Goal: Task Accomplishment & Management: Complete application form

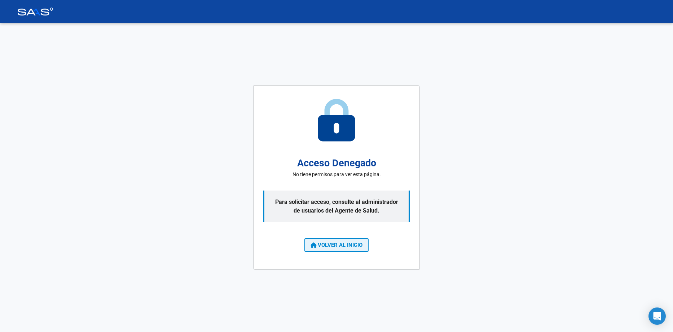
click at [337, 247] on span "VOLVER AL INICIO" at bounding box center [336, 244] width 52 height 6
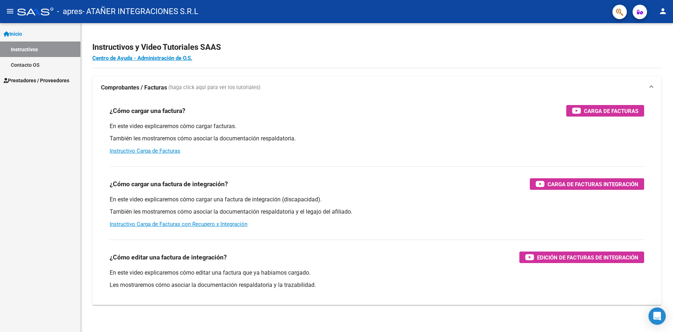
click at [41, 78] on span "Prestadores / Proveedores" at bounding box center [37, 80] width 66 height 8
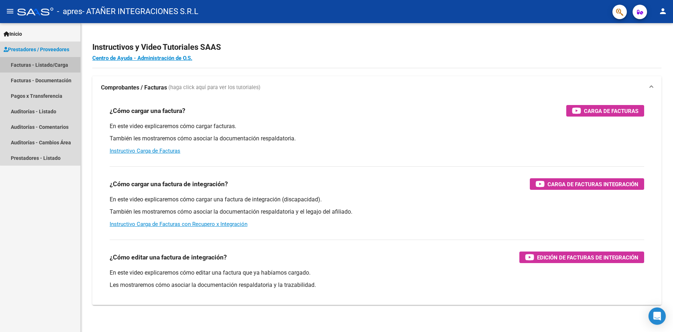
click at [53, 65] on link "Facturas - Listado/Carga" at bounding box center [40, 64] width 80 height 15
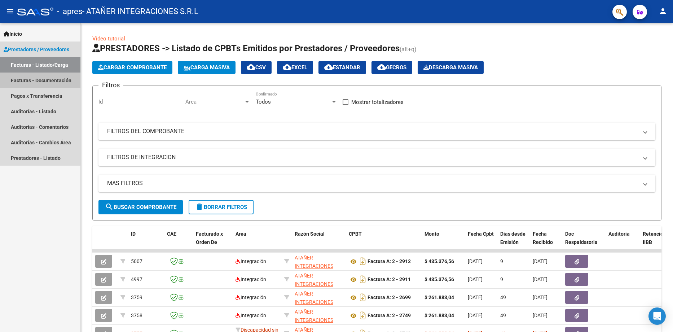
click at [34, 80] on link "Facturas - Documentación" at bounding box center [40, 79] width 80 height 15
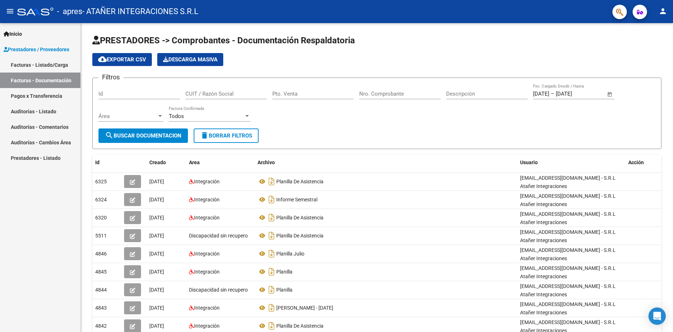
click at [51, 63] on link "Facturas - Listado/Carga" at bounding box center [40, 64] width 80 height 15
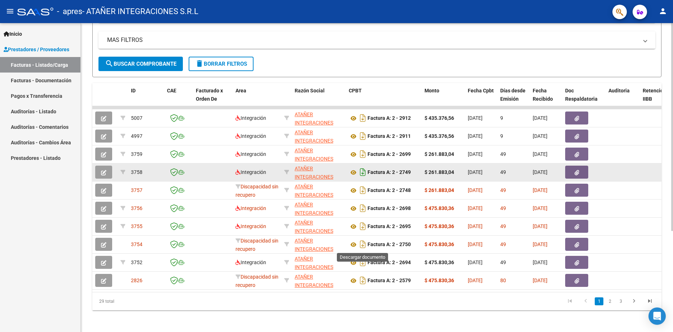
scroll to position [144, 0]
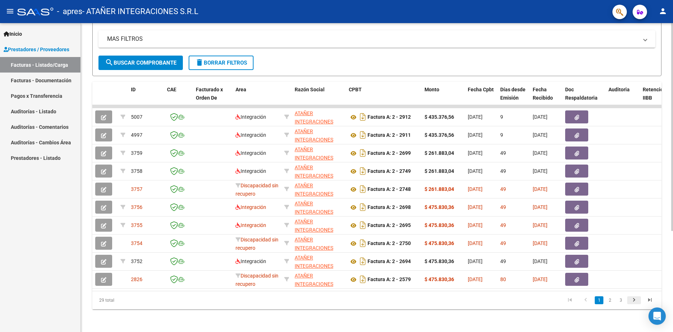
click at [635, 305] on icon "go to next page" at bounding box center [633, 300] width 9 height 9
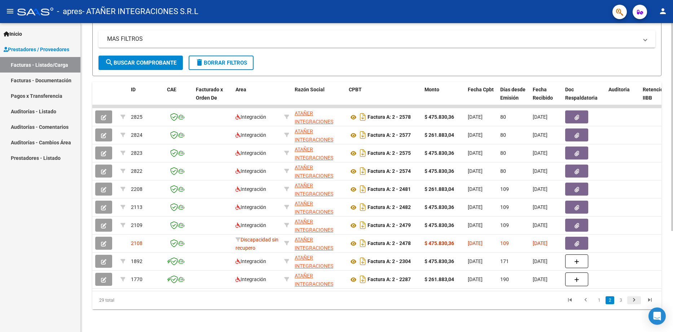
click at [634, 305] on icon "go to next page" at bounding box center [633, 300] width 9 height 9
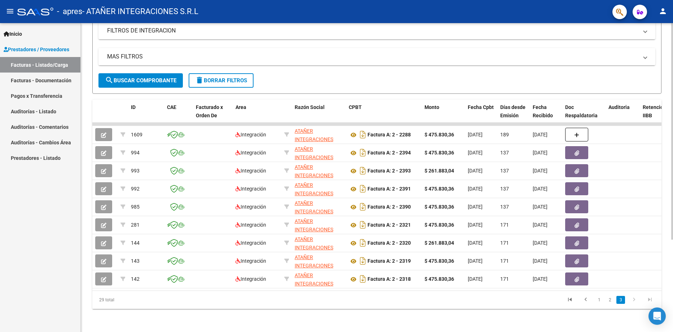
scroll to position [132, 0]
click at [598, 299] on link "1" at bounding box center [598, 300] width 9 height 8
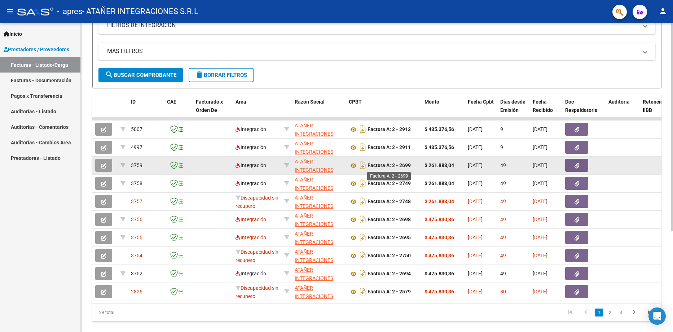
click at [410, 165] on strong "Factura A: 2 - 2699" at bounding box center [388, 166] width 43 height 6
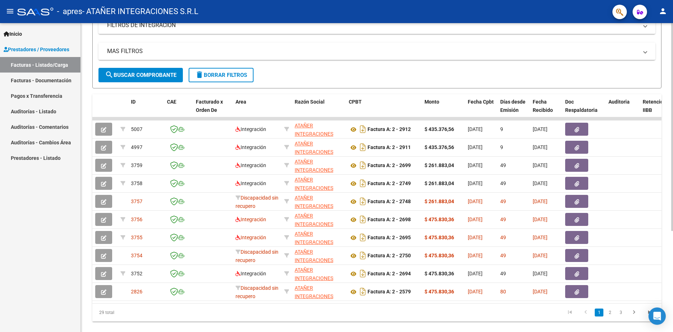
click at [150, 76] on span "search Buscar Comprobante" at bounding box center [140, 75] width 71 height 6
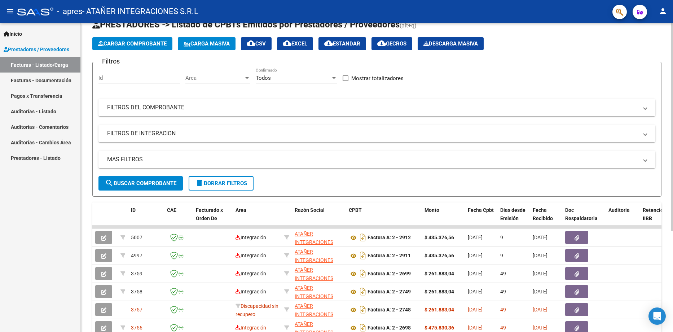
scroll to position [0, 0]
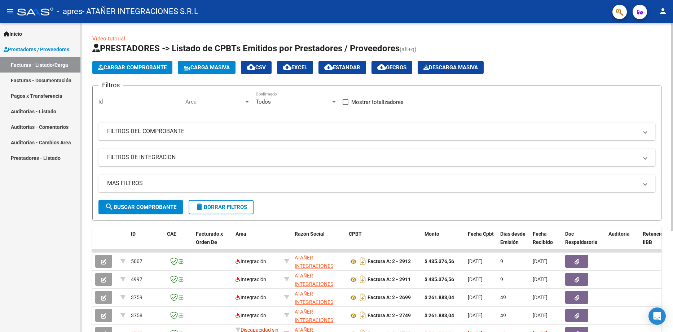
click at [191, 135] on mat-expansion-panel-header "FILTROS DEL COMPROBANTE" at bounding box center [376, 131] width 557 height 17
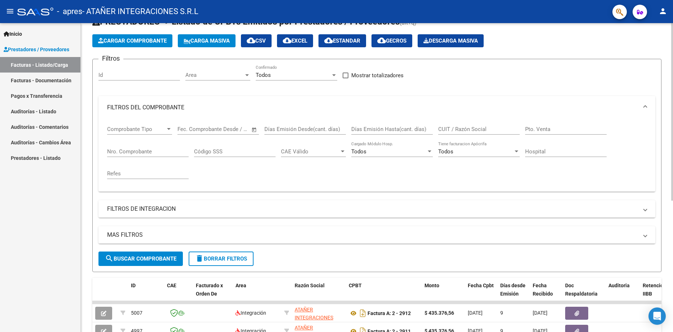
scroll to position [36, 0]
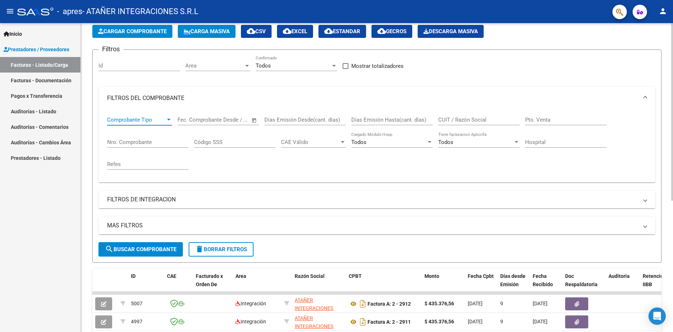
click at [170, 118] on div at bounding box center [168, 120] width 6 height 6
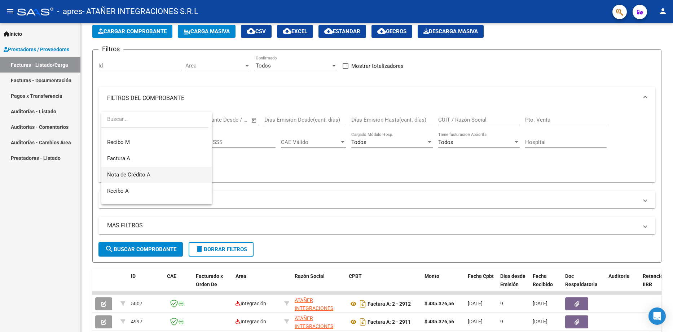
scroll to position [180, 0]
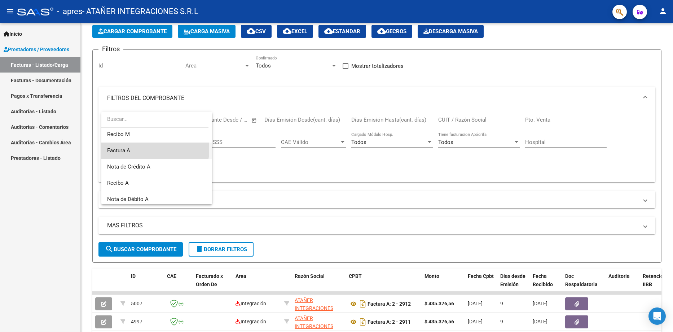
click at [142, 150] on span "Factura A" at bounding box center [156, 150] width 99 height 16
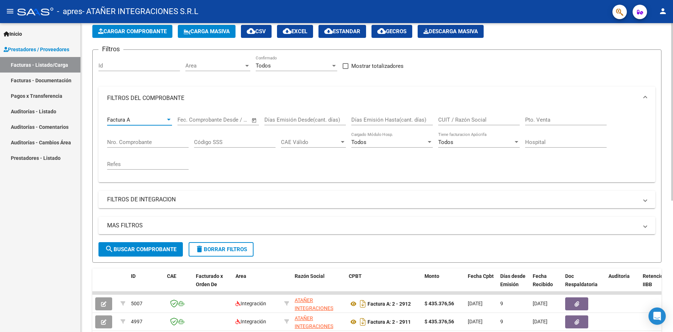
click at [146, 141] on input "Nro. Comprobante" at bounding box center [147, 142] width 81 height 6
click at [155, 249] on span "search Buscar Comprobante" at bounding box center [140, 249] width 71 height 6
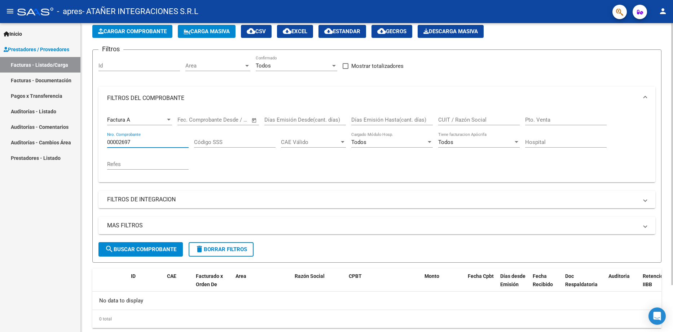
click at [140, 142] on input "00002697" at bounding box center [147, 142] width 81 height 6
type input "00002698"
click at [153, 247] on span "search Buscar Comprobante" at bounding box center [140, 249] width 71 height 6
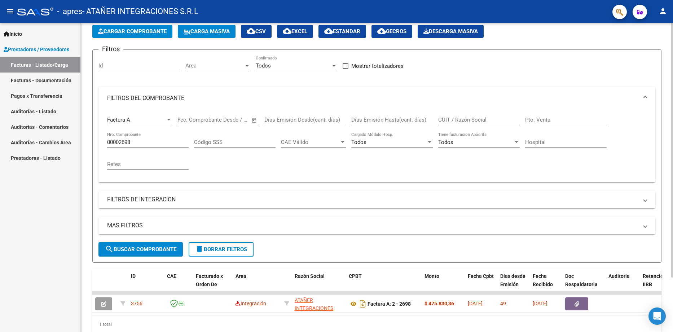
scroll to position [0, 0]
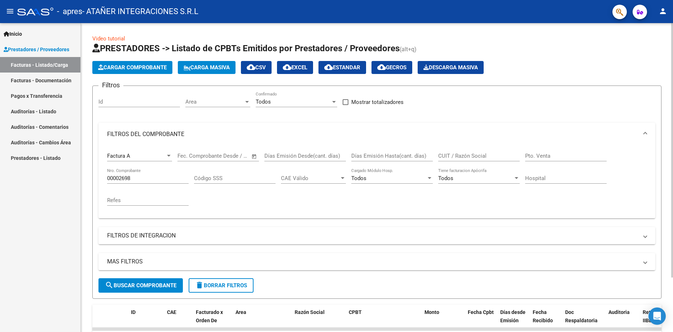
click at [142, 68] on span "Cargar Comprobante" at bounding box center [132, 67] width 68 height 6
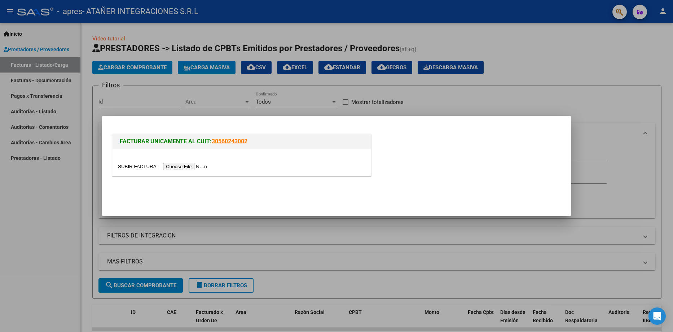
click at [188, 168] on input "file" at bounding box center [163, 167] width 91 height 8
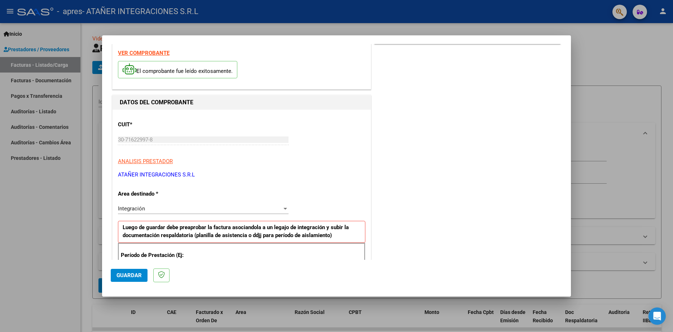
scroll to position [36, 0]
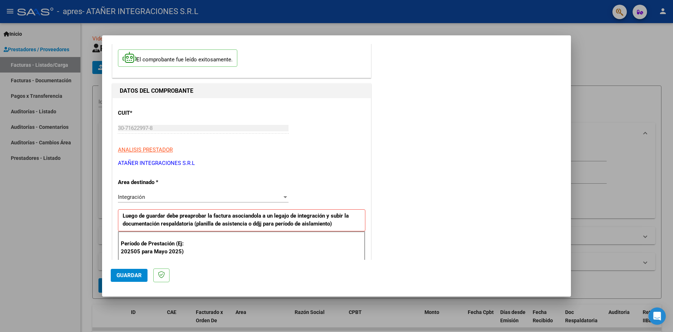
click at [198, 195] on div "Integración" at bounding box center [200, 197] width 164 height 6
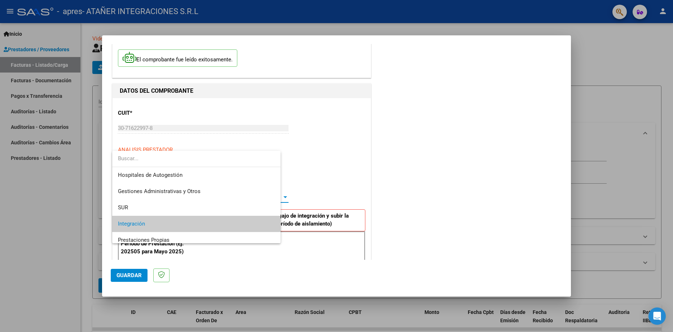
scroll to position [27, 0]
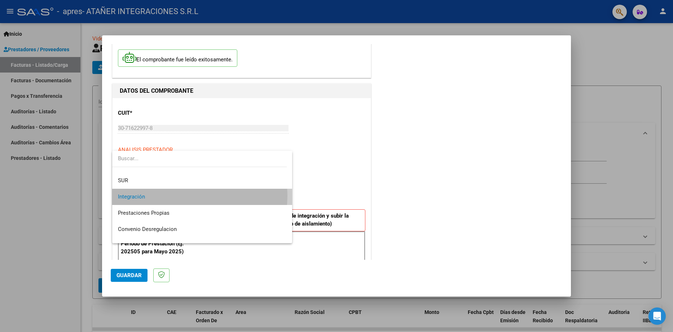
click at [198, 195] on span "Integración" at bounding box center [202, 197] width 168 height 16
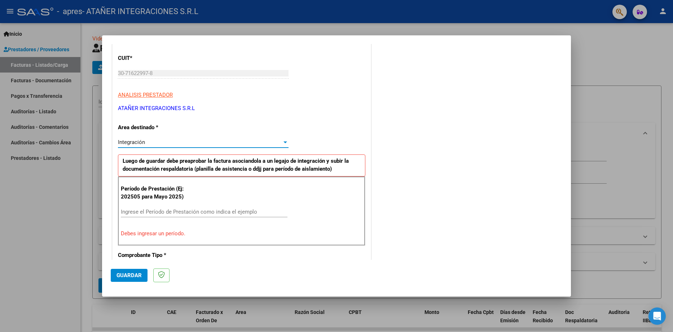
scroll to position [108, 0]
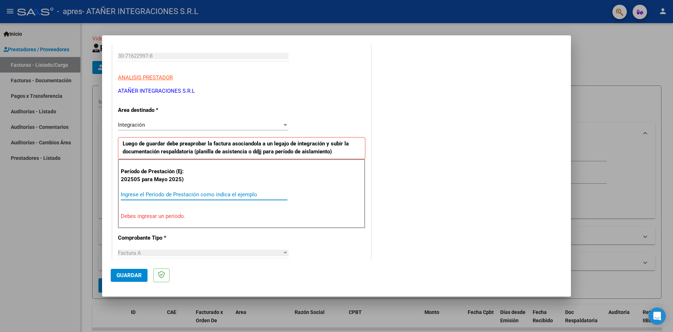
click at [197, 195] on input "Ingrese el Período de Prestación como indica el ejemplo" at bounding box center [204, 194] width 167 height 6
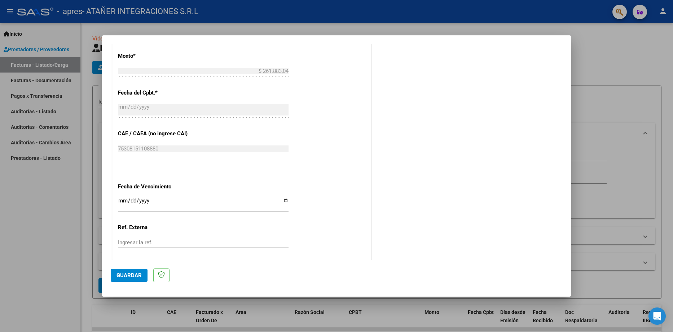
scroll to position [396, 0]
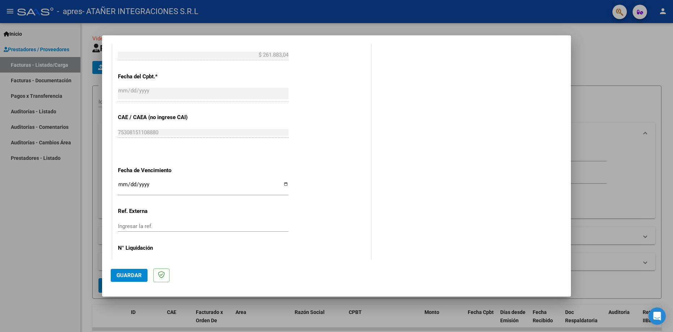
type input "202507"
click at [284, 183] on input "Ingresar la fecha" at bounding box center [203, 187] width 170 height 12
type input "[DATE]"
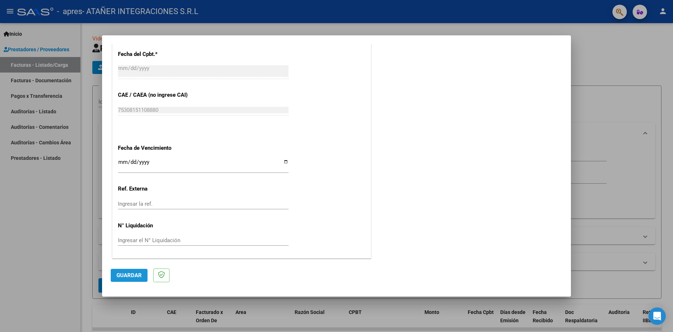
click at [128, 276] on span "Guardar" at bounding box center [128, 275] width 25 height 6
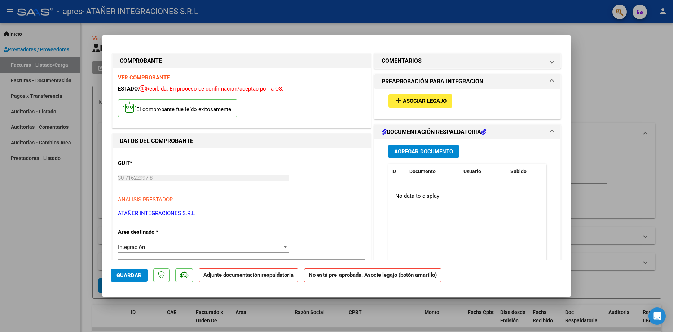
click at [419, 151] on span "Agregar Documento" at bounding box center [423, 151] width 59 height 6
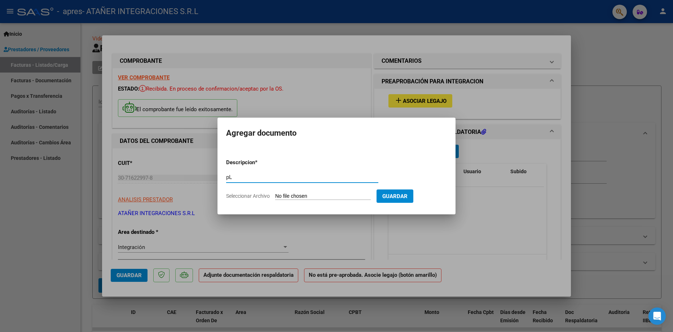
type input "p"
click at [337, 197] on input "Seleccionar Archivo" at bounding box center [323, 196] width 96 height 7
type input "C:\fakepath\[PERSON_NAME] ASISTENCIA [DATE].pdf"
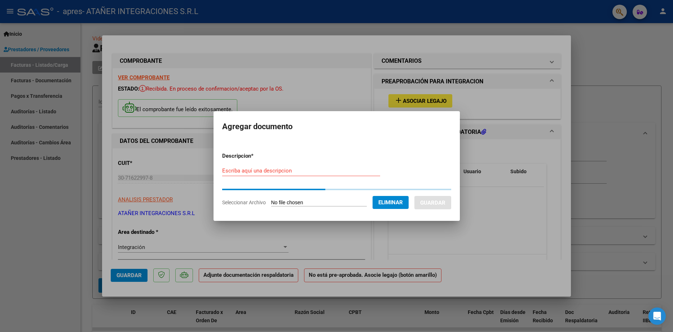
click at [256, 171] on form "Descripcion * Escriba aquí una descripcion Seleccionar Archivo Eliminar Guardar" at bounding box center [336, 179] width 229 height 66
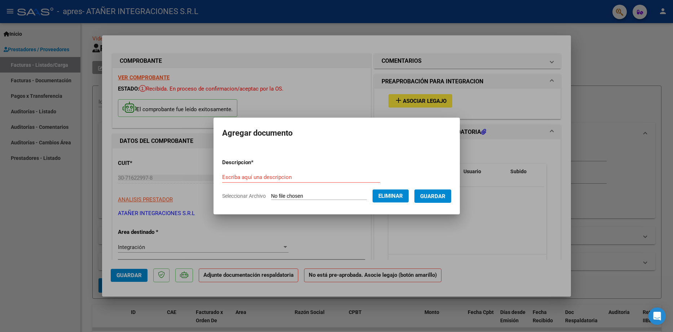
click at [262, 177] on input "Escriba aquí una descripcion" at bounding box center [301, 177] width 158 height 6
type input "p"
type input "Planillas de asistencia"
click at [445, 196] on span "Guardar" at bounding box center [432, 196] width 25 height 6
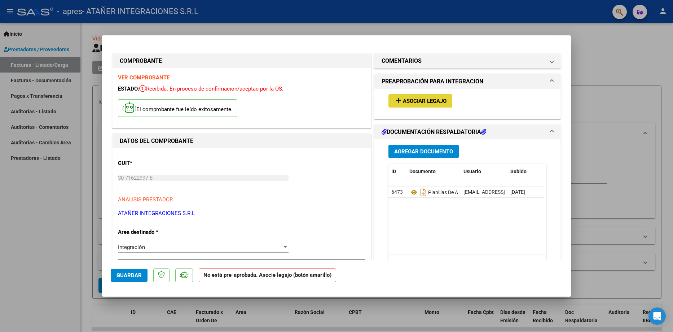
click at [422, 98] on span "Asociar Legajo" at bounding box center [425, 101] width 44 height 6
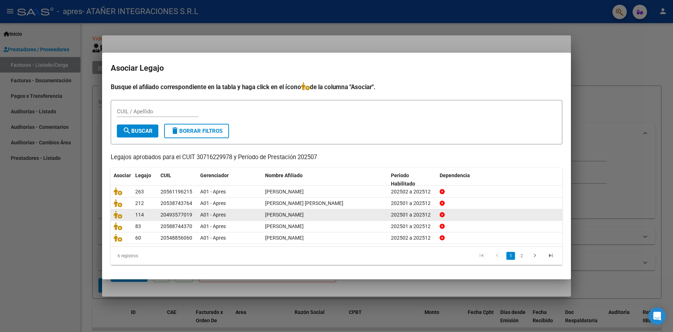
click at [231, 216] on div "A01 - Apres" at bounding box center [229, 214] width 59 height 8
click at [115, 214] on icon at bounding box center [118, 214] width 9 height 8
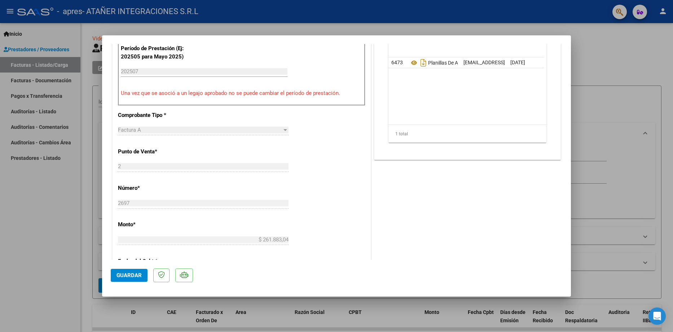
scroll to position [288, 0]
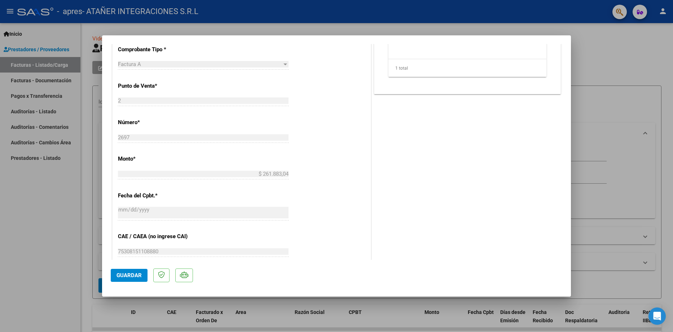
click at [125, 275] on span "Guardar" at bounding box center [128, 275] width 25 height 6
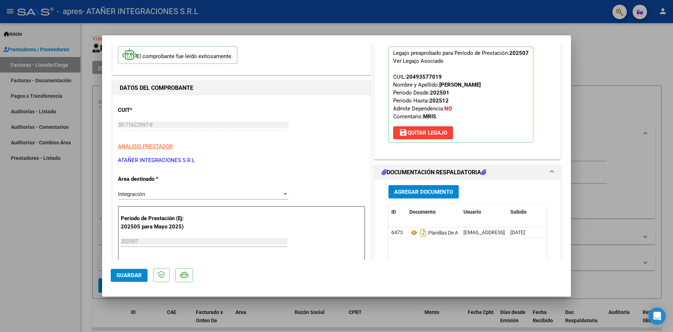
scroll to position [0, 0]
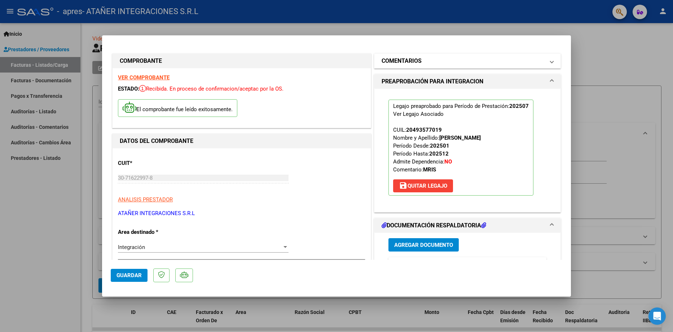
click at [548, 62] on mat-expansion-panel-header "COMENTARIOS" at bounding box center [467, 61] width 186 height 14
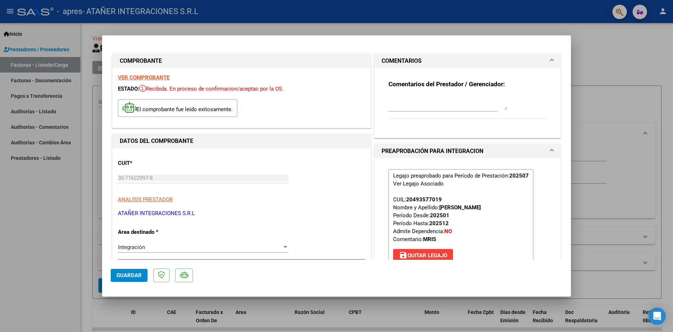
click at [550, 63] on span at bounding box center [551, 61] width 3 height 9
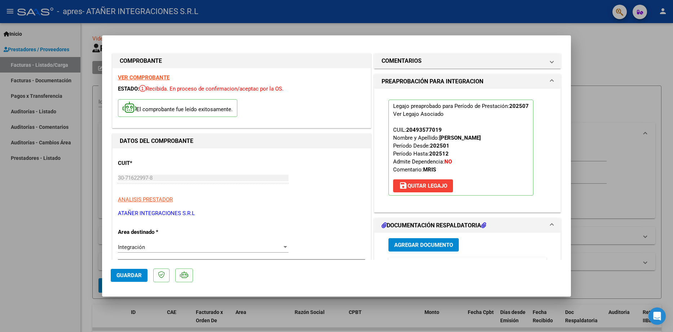
click at [550, 222] on span at bounding box center [551, 225] width 3 height 9
click at [550, 79] on span at bounding box center [551, 81] width 3 height 9
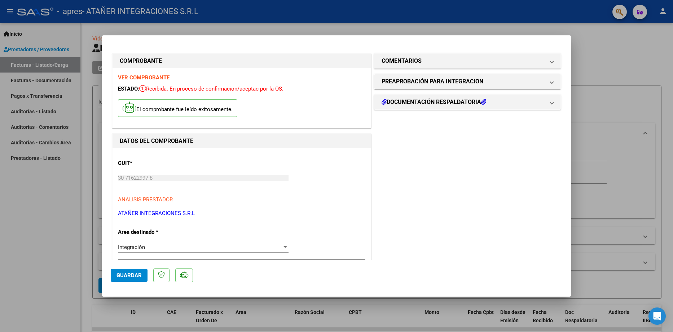
click at [125, 275] on span "Guardar" at bounding box center [128, 275] width 25 height 6
click at [58, 275] on div at bounding box center [336, 166] width 673 height 332
type input "$ 0,00"
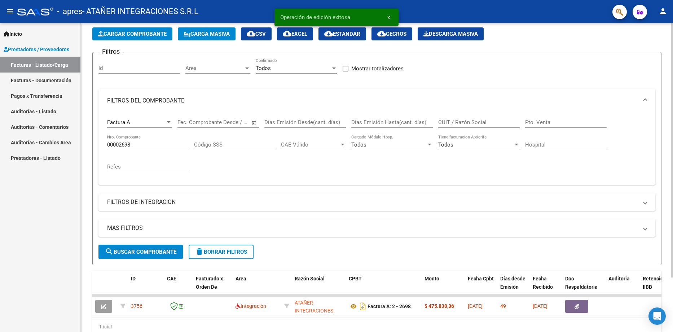
scroll to position [66, 0]
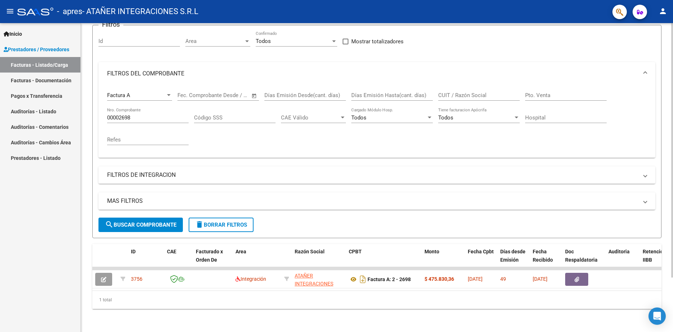
click at [151, 114] on input "00002698" at bounding box center [147, 117] width 81 height 6
click at [146, 221] on span "search Buscar Comprobante" at bounding box center [140, 224] width 71 height 6
click at [139, 114] on input "00002697" at bounding box center [147, 117] width 81 height 6
click at [139, 221] on span "search Buscar Comprobante" at bounding box center [140, 224] width 71 height 6
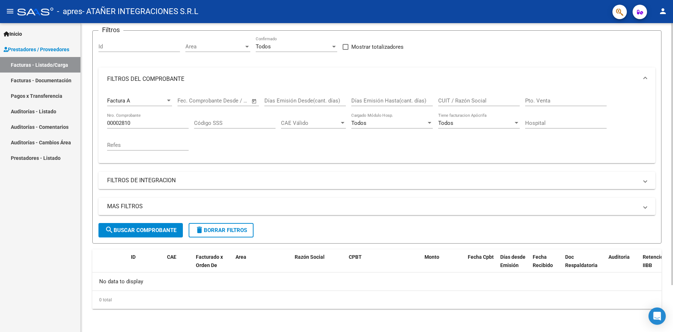
scroll to position [55, 0]
click at [155, 121] on input "00002810" at bounding box center [147, 123] width 81 height 6
click at [146, 232] on span "search Buscar Comprobante" at bounding box center [140, 230] width 71 height 6
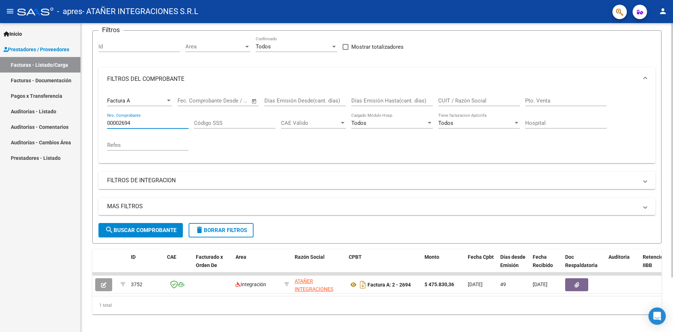
click at [142, 123] on input "00002694" at bounding box center [147, 123] width 81 height 6
click at [159, 232] on span "search Buscar Comprobante" at bounding box center [140, 230] width 71 height 6
click at [142, 123] on input "00002695" at bounding box center [147, 123] width 81 height 6
type input "00002698"
click at [148, 229] on span "search Buscar Comprobante" at bounding box center [140, 230] width 71 height 6
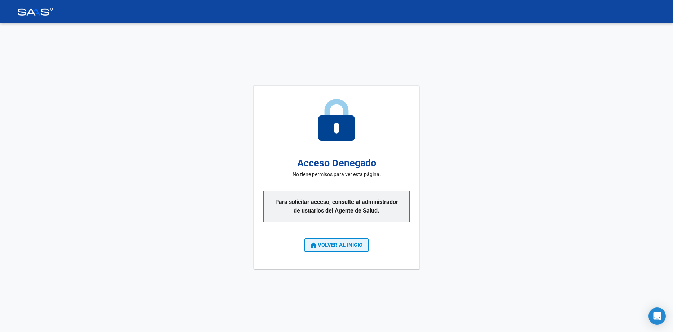
click at [337, 245] on span "VOLVER AL INICIO" at bounding box center [336, 244] width 52 height 6
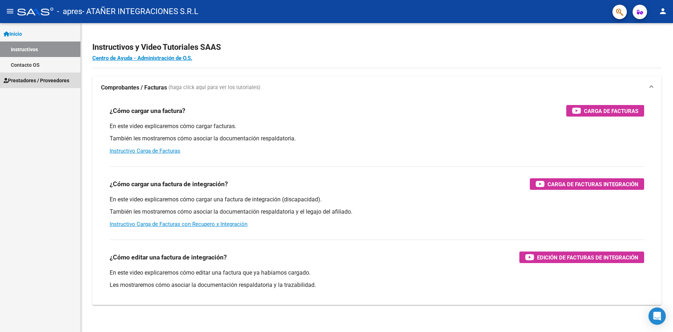
click at [51, 81] on span "Prestadores / Proveedores" at bounding box center [37, 80] width 66 height 8
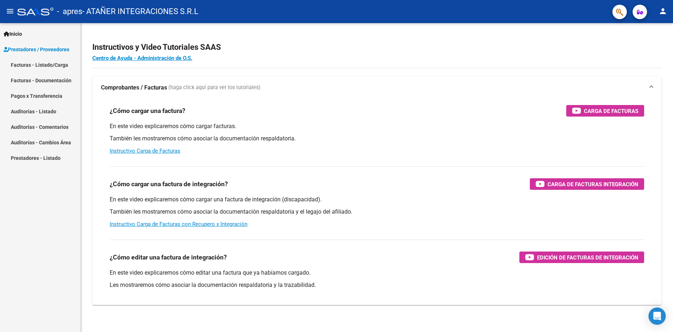
click at [50, 64] on link "Facturas - Listado/Carga" at bounding box center [40, 64] width 80 height 15
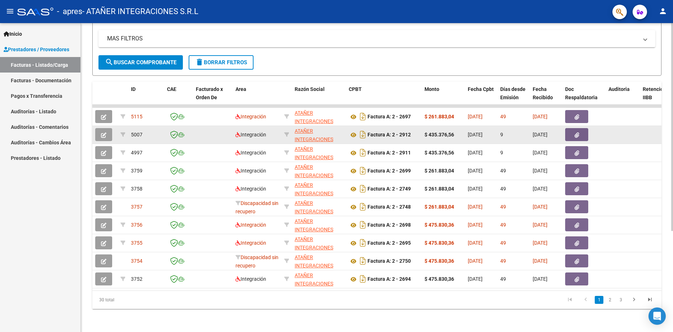
scroll to position [150, 0]
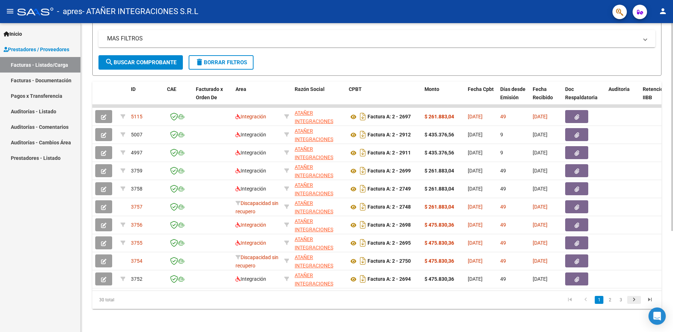
click at [634, 300] on icon "go to next page" at bounding box center [633, 300] width 9 height 9
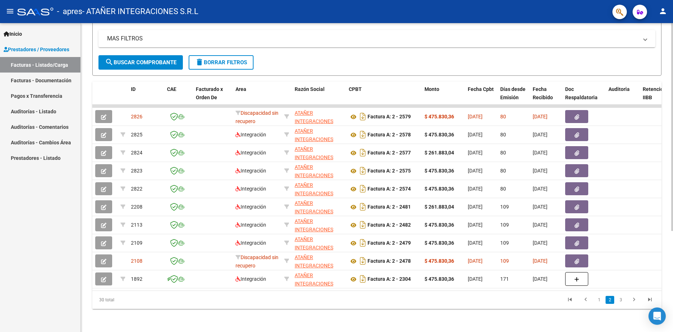
scroll to position [6, 0]
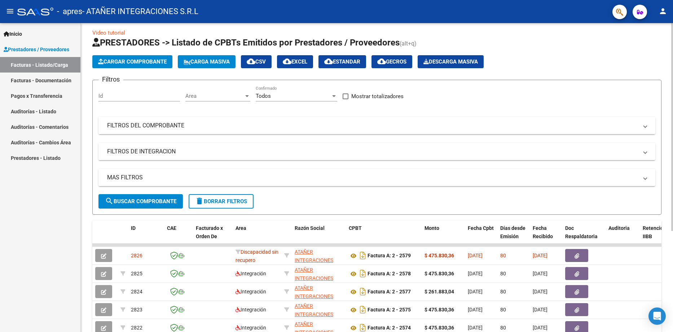
click at [159, 129] on mat-expansion-panel-header "FILTROS DEL COMPROBANTE" at bounding box center [376, 125] width 557 height 17
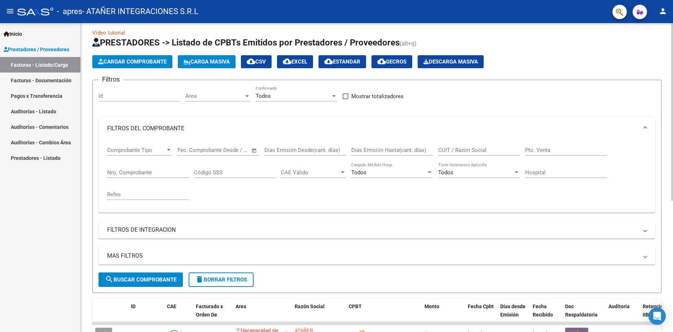
click at [169, 149] on div at bounding box center [169, 150] width 4 height 2
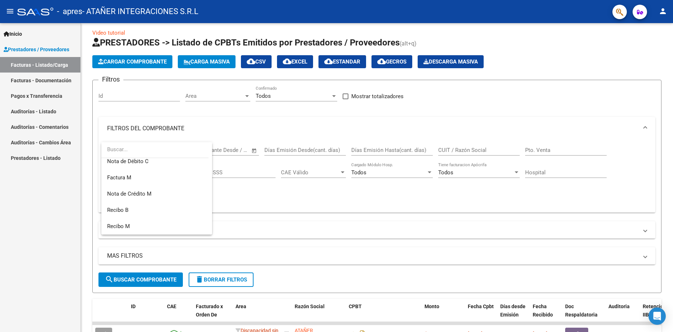
scroll to position [144, 0]
click at [143, 216] on span "Factura A" at bounding box center [156, 217] width 99 height 16
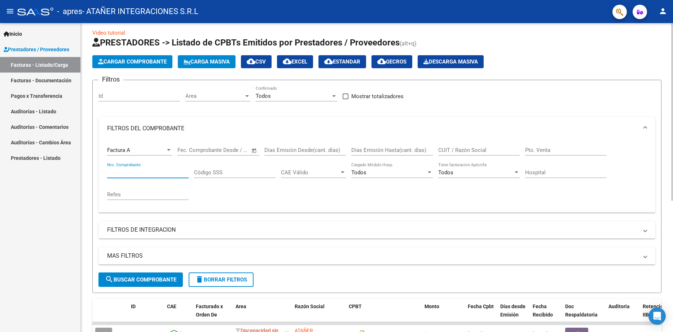
click at [139, 173] on input "Nro. Comprobante" at bounding box center [147, 172] width 81 height 6
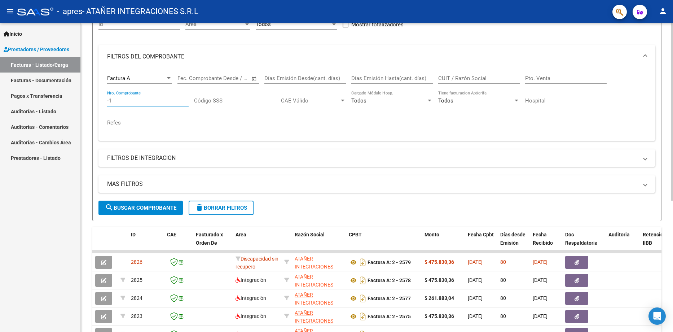
scroll to position [78, 0]
click at [151, 208] on span "search Buscar Comprobante" at bounding box center [140, 207] width 71 height 6
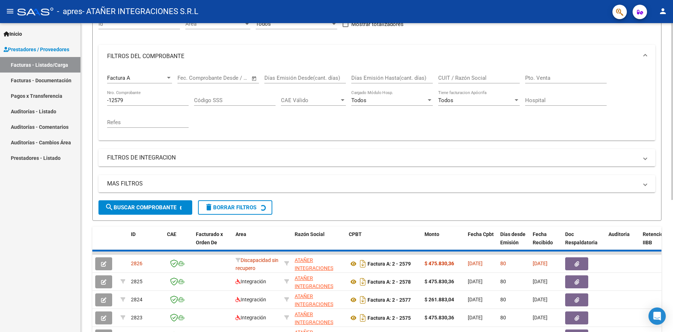
scroll to position [55, 0]
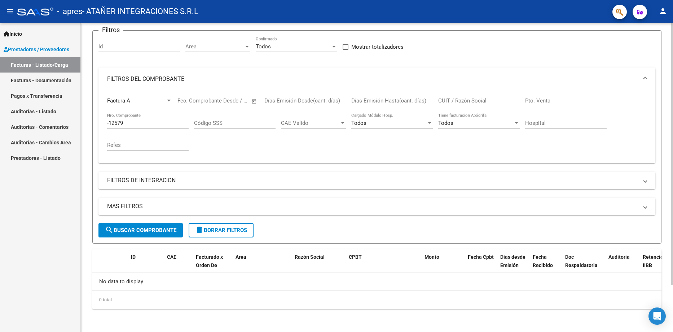
click at [108, 123] on input "-12579" at bounding box center [147, 123] width 81 height 6
click at [145, 229] on span "search Buscar Comprobante" at bounding box center [140, 230] width 71 height 6
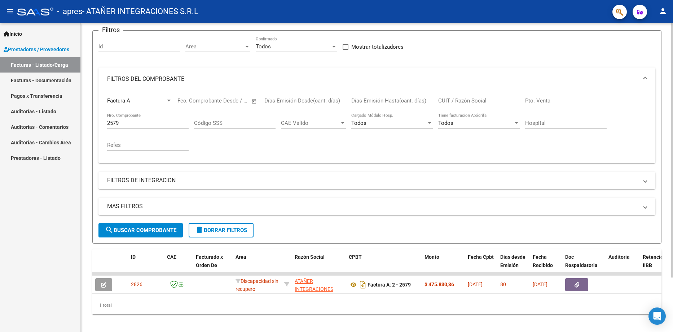
click at [129, 122] on input "2579" at bounding box center [147, 123] width 81 height 6
type input "2810"
click at [150, 228] on span "search Buscar Comprobante" at bounding box center [140, 230] width 71 height 6
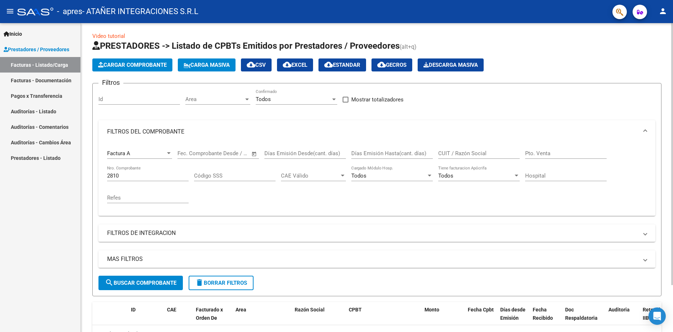
scroll to position [0, 0]
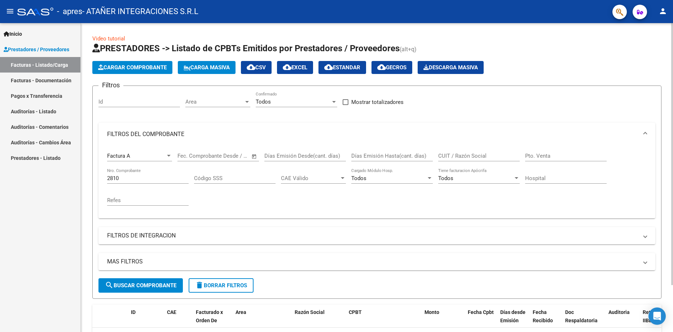
click at [138, 67] on span "Cargar Comprobante" at bounding box center [132, 67] width 68 height 6
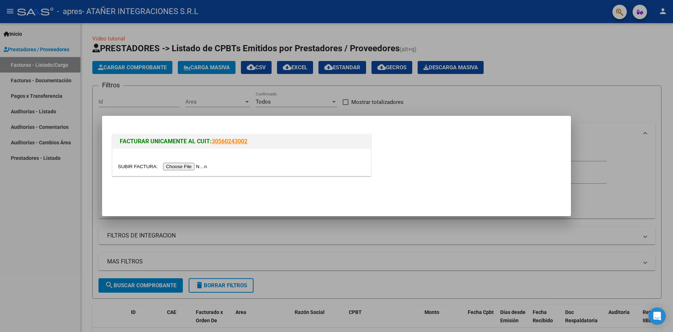
click at [201, 167] on input "file" at bounding box center [163, 167] width 91 height 8
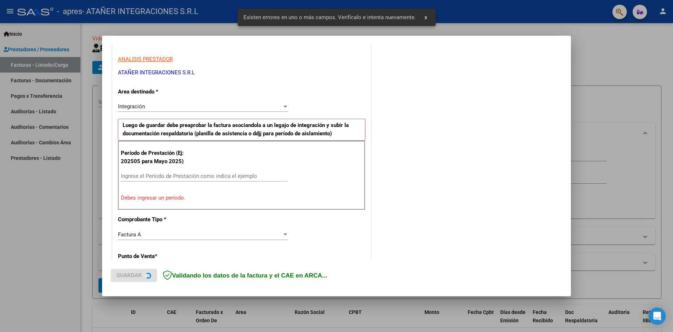
scroll to position [130, 0]
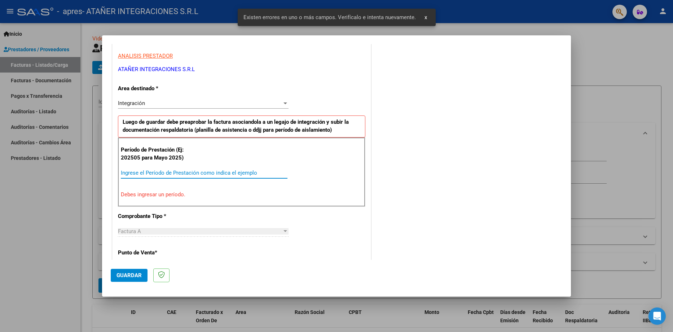
click at [154, 172] on input "Ingrese el Período de Prestación como indica el ejemplo" at bounding box center [204, 172] width 167 height 6
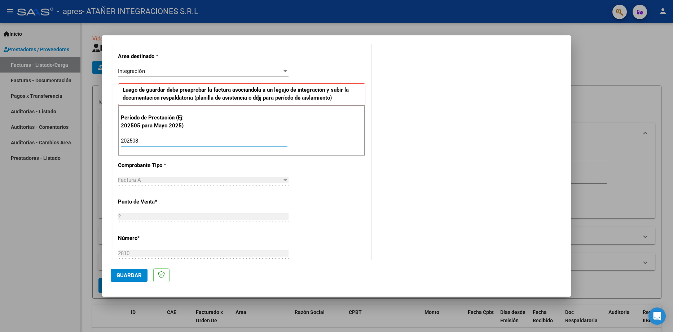
scroll to position [202, 0]
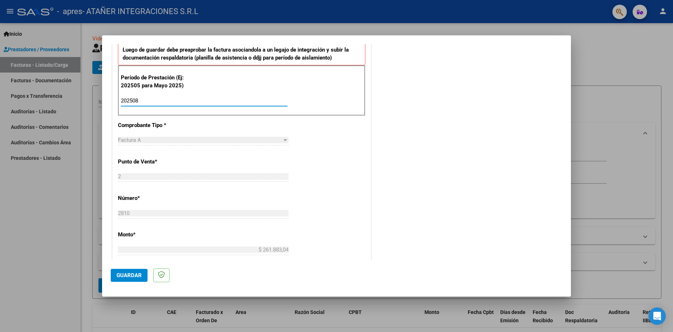
type input "202508"
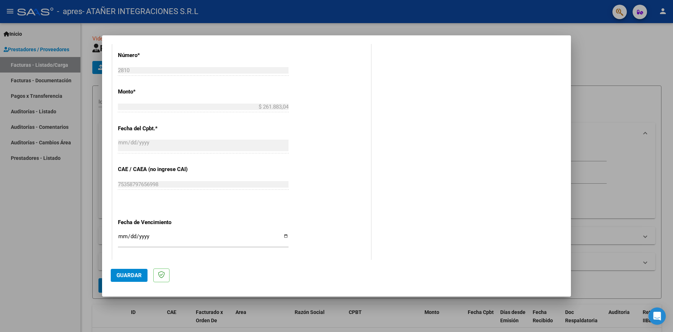
scroll to position [346, 0]
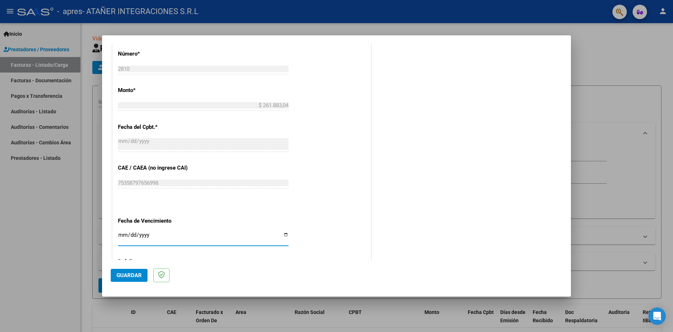
click at [282, 234] on input "Ingresar la fecha" at bounding box center [203, 238] width 170 height 12
type input "2025-09-11"
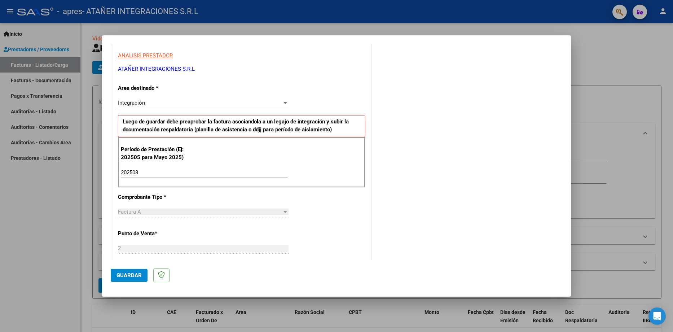
scroll to position [130, 0]
click at [126, 276] on span "Guardar" at bounding box center [128, 275] width 25 height 6
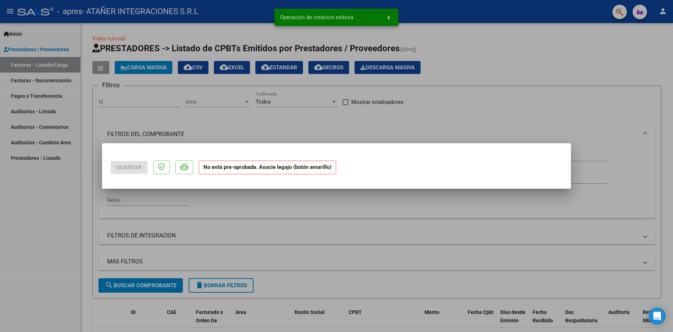
scroll to position [0, 0]
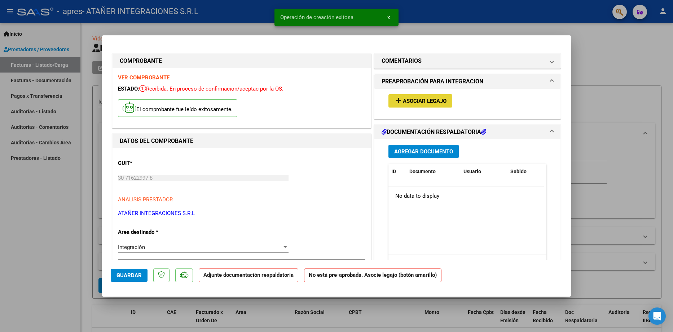
click at [427, 100] on span "Asociar Legajo" at bounding box center [425, 101] width 44 height 6
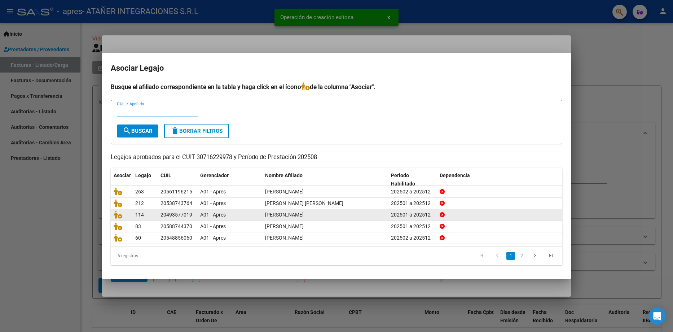
click at [288, 213] on span "[PERSON_NAME]" at bounding box center [284, 215] width 39 height 6
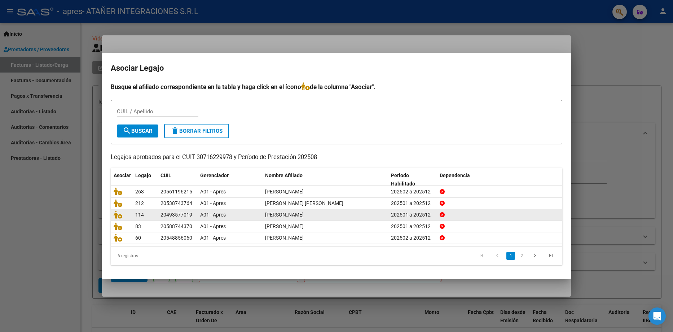
click at [288, 213] on span "[PERSON_NAME]" at bounding box center [284, 215] width 39 height 6
click at [118, 214] on icon at bounding box center [118, 214] width 9 height 8
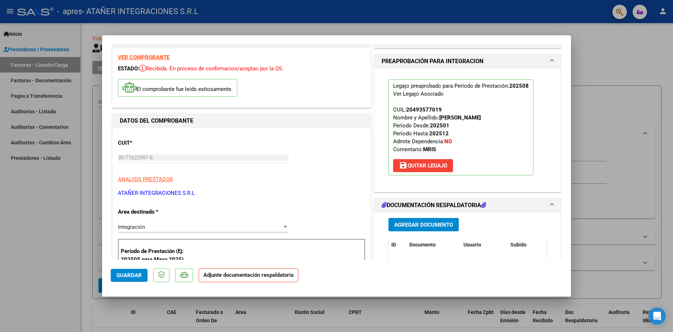
scroll to position [72, 0]
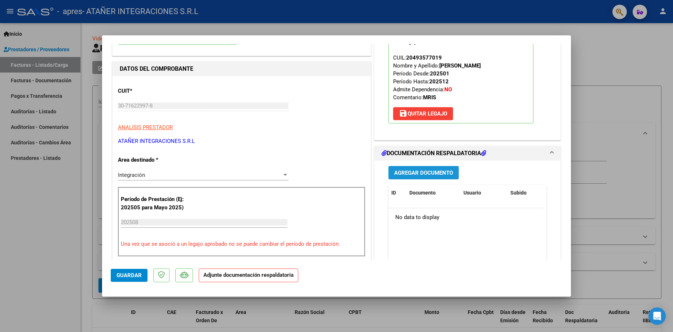
click at [424, 174] on span "Agregar Documento" at bounding box center [423, 172] width 59 height 6
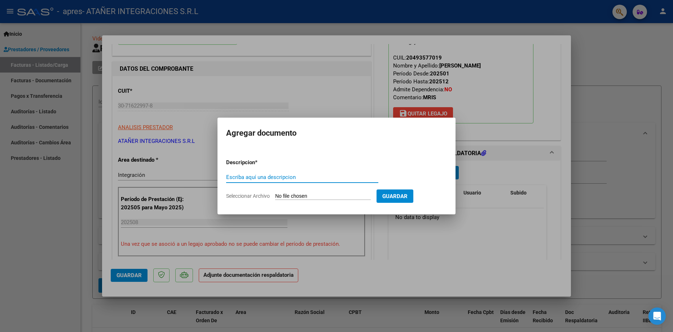
click at [294, 194] on input "Seleccionar Archivo" at bounding box center [323, 196] width 96 height 7
type input "C:\fakepath\MAIDANA RODRIGO ASISTENCIA AGOSTO 2025.pdf"
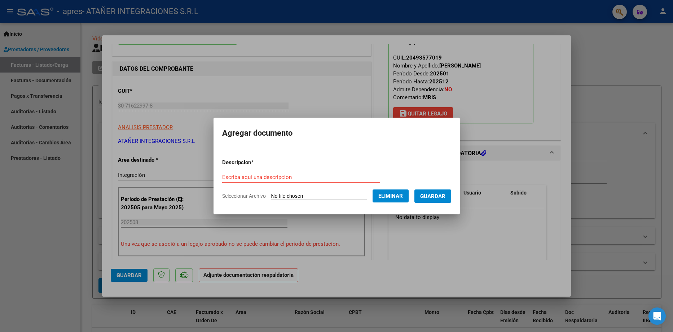
click at [268, 174] on input "Escriba aquí una descripcion" at bounding box center [301, 177] width 158 height 6
type input "p"
type input "Planillas de asistencia"
click at [434, 197] on span "Guardar" at bounding box center [432, 196] width 25 height 6
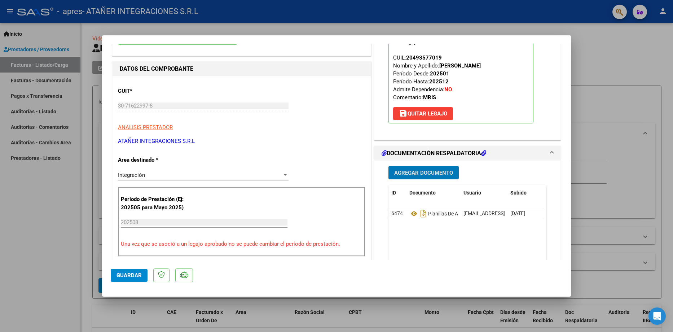
click at [130, 275] on span "Guardar" at bounding box center [128, 275] width 25 height 6
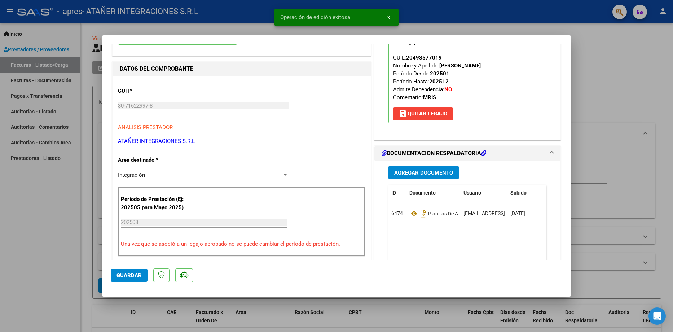
click at [37, 210] on div at bounding box center [336, 166] width 673 height 332
type input "$ 0,00"
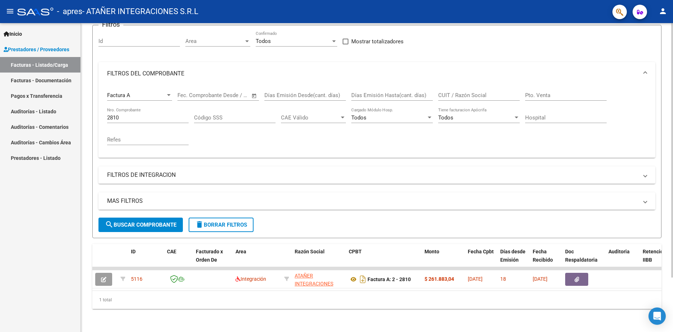
scroll to position [66, 0]
